Goal: Complete application form

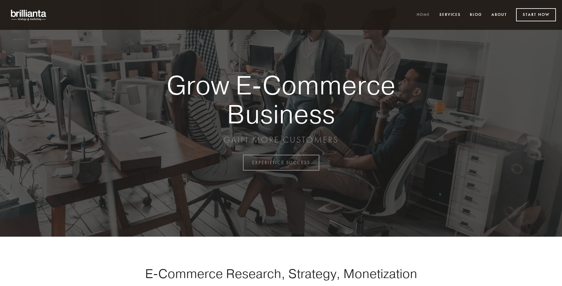
scroll to position [1595, 0]
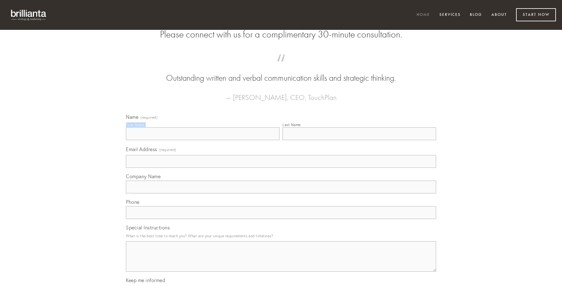
type input "[PERSON_NAME]"
click at [359, 140] on input "Last Name" at bounding box center [360, 133] width 154 height 13
type input "[PERSON_NAME]"
click at [281, 168] on input "Email Address (required)" at bounding box center [281, 161] width 310 height 13
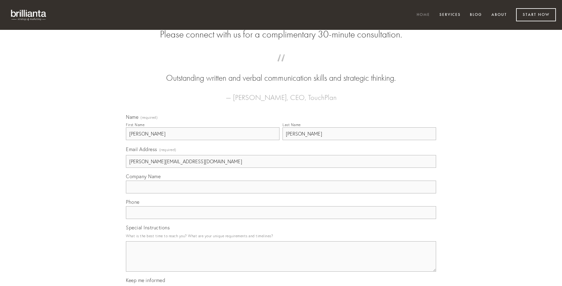
type input "[PERSON_NAME][EMAIL_ADDRESS][DOMAIN_NAME]"
click at [281, 193] on input "Company Name" at bounding box center [281, 186] width 310 height 13
type input "acquiro"
click at [281, 219] on input "text" at bounding box center [281, 212] width 310 height 13
click at [281, 262] on textarea "Special Instructions" at bounding box center [281, 256] width 310 height 30
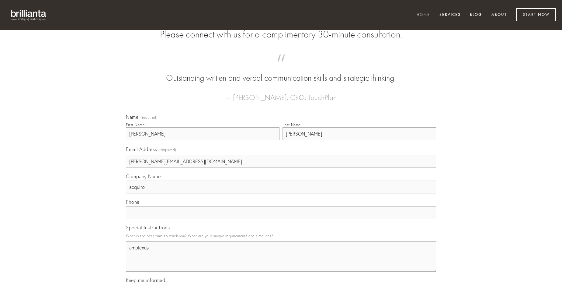
type textarea "amplexus"
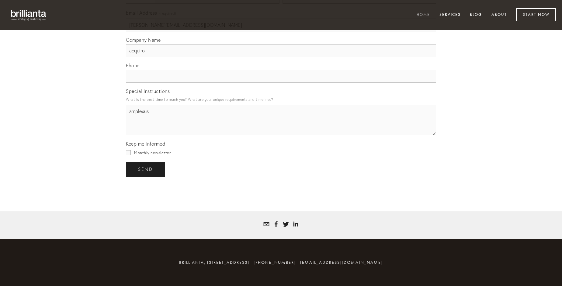
click at [146, 169] on span "send" at bounding box center [145, 168] width 15 height 5
